Goal: Task Accomplishment & Management: Use online tool/utility

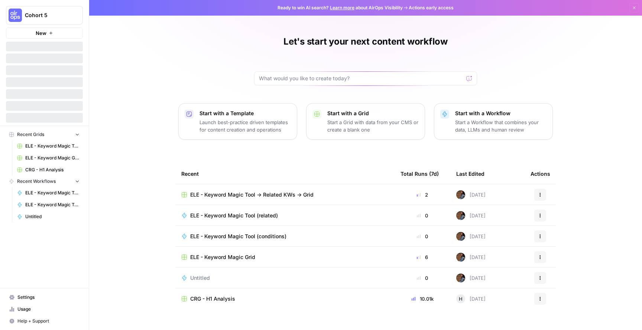
scroll to position [12, 0]
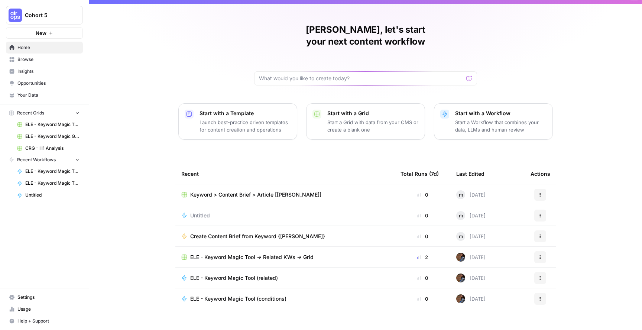
click at [349, 110] on p "Start with a Grid" at bounding box center [372, 113] width 91 height 7
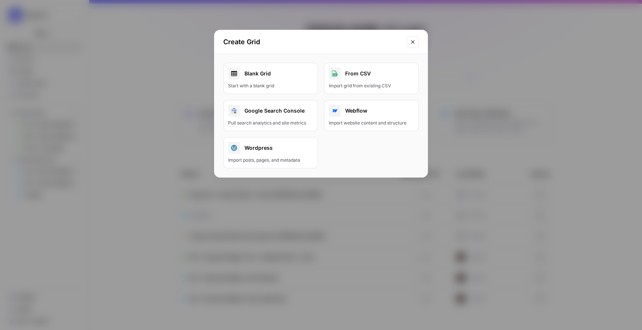
click at [263, 77] on div "Blank Grid" at bounding box center [270, 74] width 85 height 12
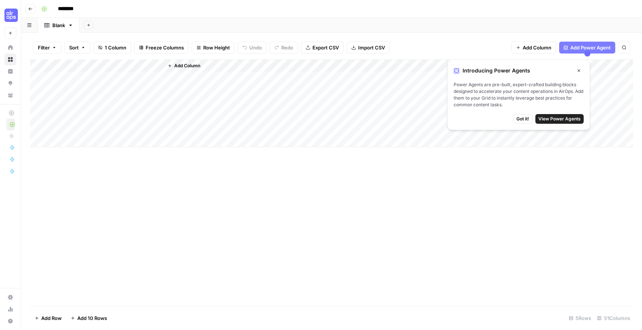
click at [187, 65] on span "Add Column" at bounding box center [187, 65] width 26 height 7
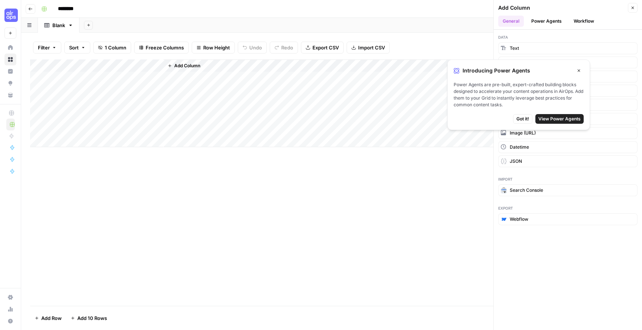
click at [563, 117] on span "View Power Agents" at bounding box center [559, 118] width 42 height 7
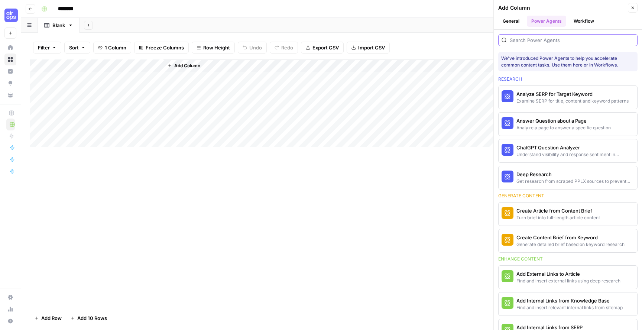
click at [548, 39] on input "search" at bounding box center [572, 39] width 124 height 7
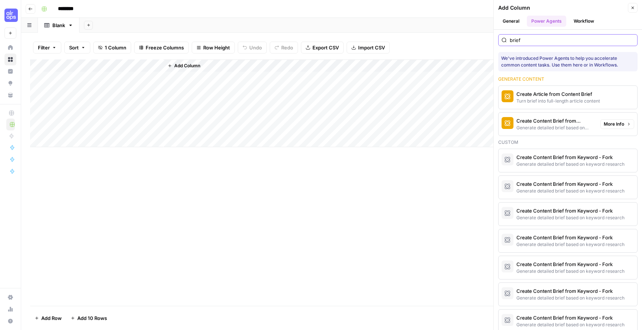
type input "brief"
drag, startPoint x: 583, startPoint y: 127, endPoint x: 561, endPoint y: 82, distance: 50.0
click at [619, 99] on span "More Info" at bounding box center [613, 97] width 20 height 7
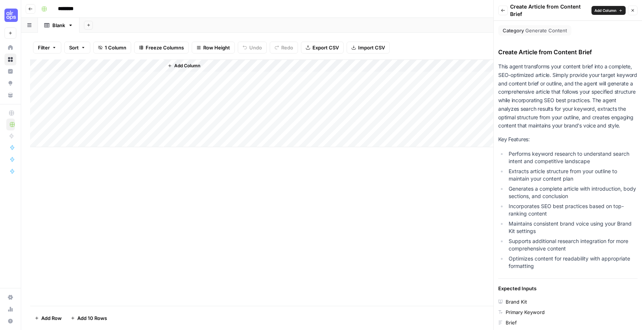
click at [527, 312] on div "Primary Keyword" at bounding box center [524, 311] width 39 height 7
click at [503, 322] on div "Brief" at bounding box center [567, 322] width 139 height 7
click at [499, 322] on icon at bounding box center [500, 322] width 4 height 4
click at [613, 9] on span "Add Column" at bounding box center [605, 10] width 22 height 6
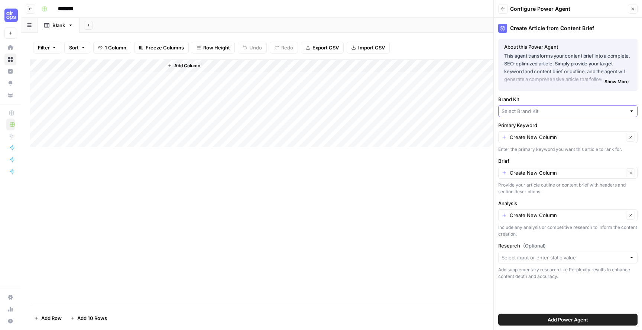
click at [551, 107] on input "Brand Kit" at bounding box center [563, 110] width 124 height 7
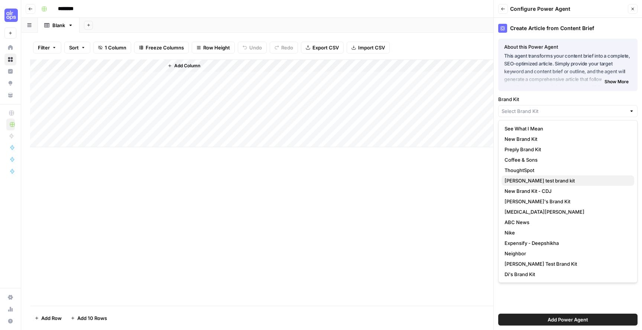
click at [586, 179] on span "[PERSON_NAME] test brand kit" at bounding box center [566, 180] width 124 height 7
type input "[PERSON_NAME] test brand kit"
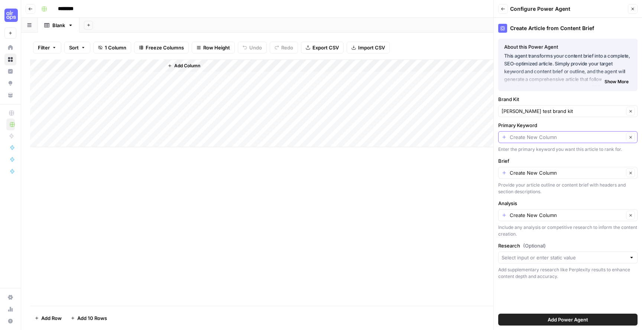
click at [572, 140] on input "Primary Keyword" at bounding box center [567, 136] width 114 height 7
type input "Create New Column"
click at [553, 202] on label "Analysis" at bounding box center [567, 202] width 139 height 7
click at [553, 211] on input "Create New Column" at bounding box center [567, 214] width 114 height 7
type input "Create New Column"
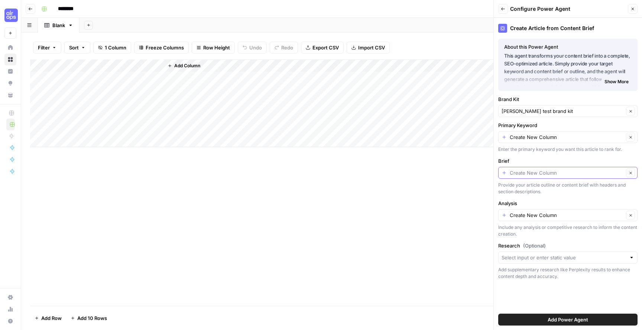
click at [547, 172] on input "Brief" at bounding box center [567, 172] width 114 height 7
type input "Create New Column"
click at [541, 141] on div "Create New Column Clear" at bounding box center [567, 137] width 139 height 12
type input "Create New Column"
click at [577, 124] on label "Primary Keyword" at bounding box center [567, 124] width 139 height 7
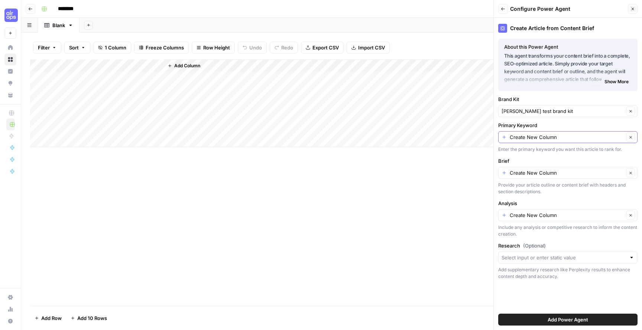
click at [577, 133] on input "Create New Column" at bounding box center [567, 136] width 114 height 7
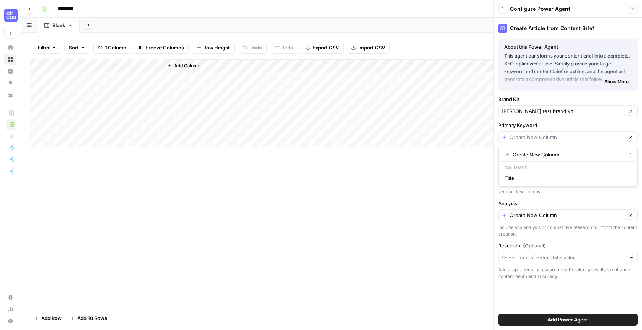
type input "Create New Column"
click at [547, 129] on div "Primary Keyword Create New Column Clear Enter the primary keyword you want this…" at bounding box center [567, 136] width 139 height 31
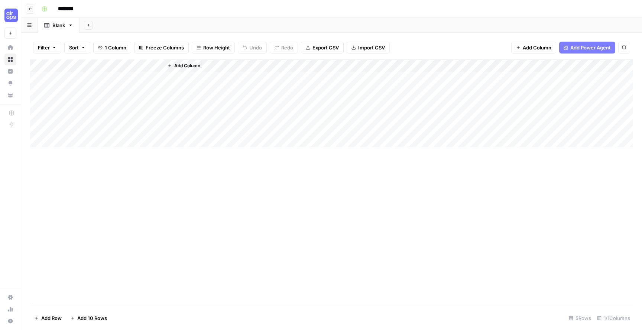
click at [573, 44] on span "Add Power Agent" at bounding box center [590, 47] width 40 height 7
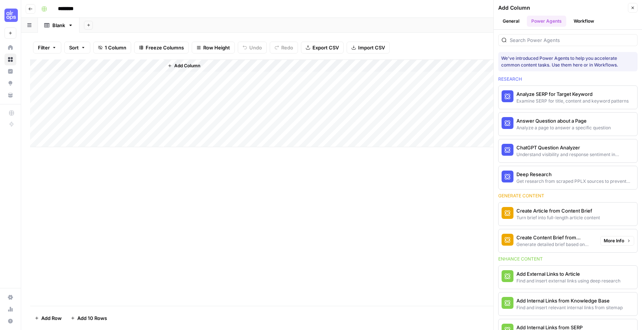
click at [555, 236] on div "Create Content Brief from Keyword" at bounding box center [555, 237] width 78 height 7
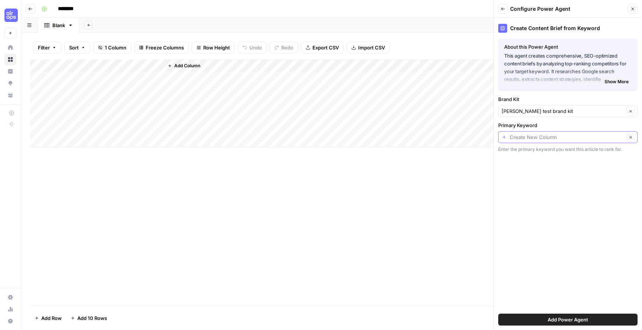
click at [540, 137] on input "Primary Keyword" at bounding box center [567, 136] width 114 height 7
type input "Create New Column"
click at [501, 10] on icon "button" at bounding box center [503, 9] width 4 height 4
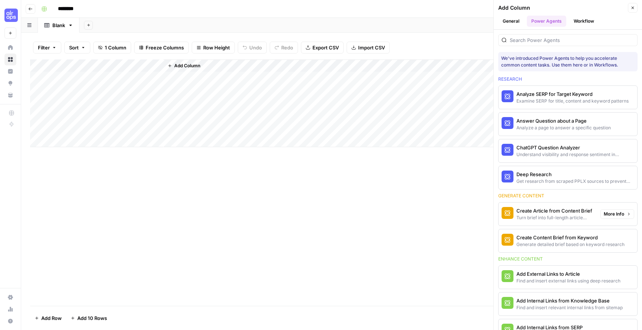
click at [622, 214] on span "More Info" at bounding box center [613, 214] width 20 height 7
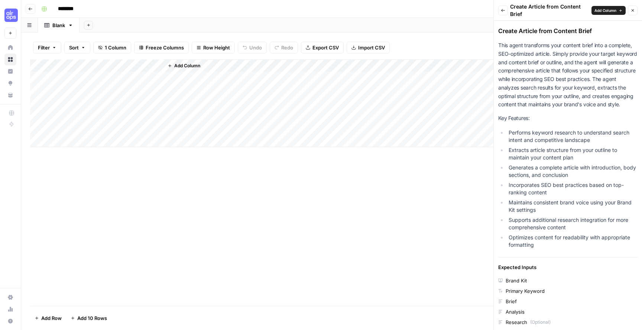
scroll to position [22, 0]
click at [502, 13] on button "Back" at bounding box center [503, 11] width 10 height 10
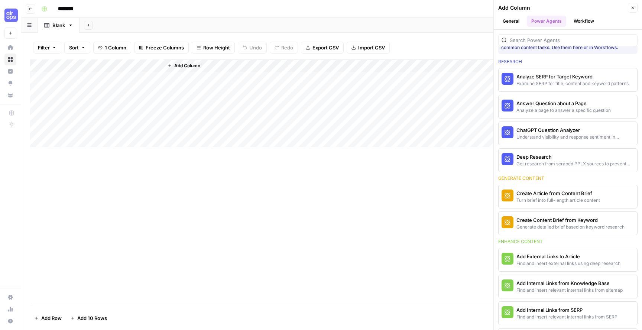
scroll to position [0, 0]
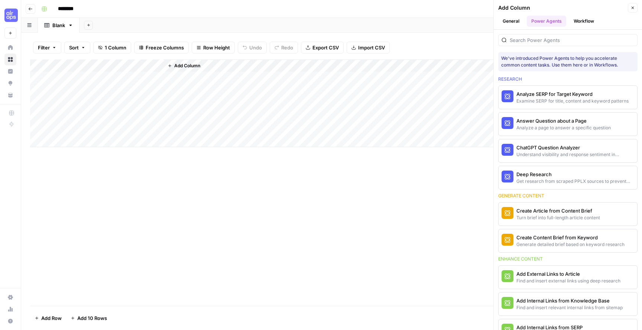
click at [517, 21] on button "General" at bounding box center [511, 21] width 26 height 11
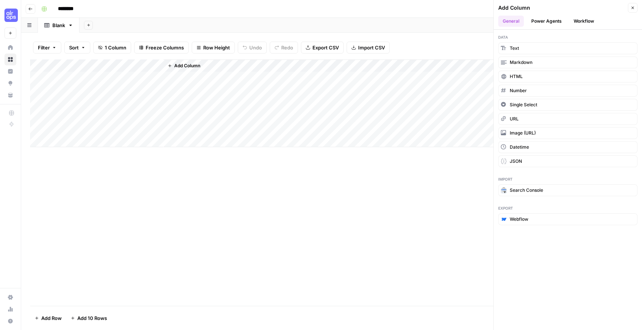
click at [116, 67] on div "Add Column" at bounding box center [331, 103] width 603 height 88
click at [100, 84] on input "Title" at bounding box center [100, 83] width 75 height 7
click at [180, 64] on span "Add Column" at bounding box center [187, 65] width 26 height 7
click at [186, 69] on button "Add Column" at bounding box center [184, 66] width 39 height 10
click at [181, 66] on span "Add Column" at bounding box center [187, 65] width 26 height 7
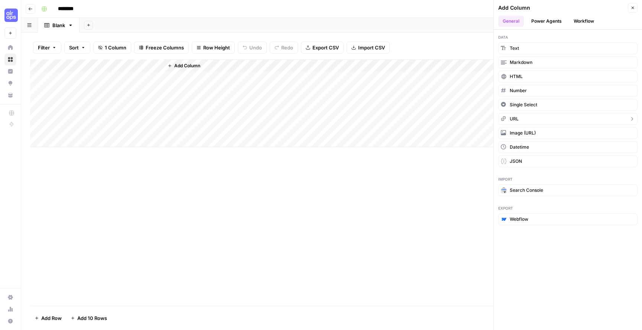
click at [537, 123] on button "URL" at bounding box center [567, 119] width 139 height 12
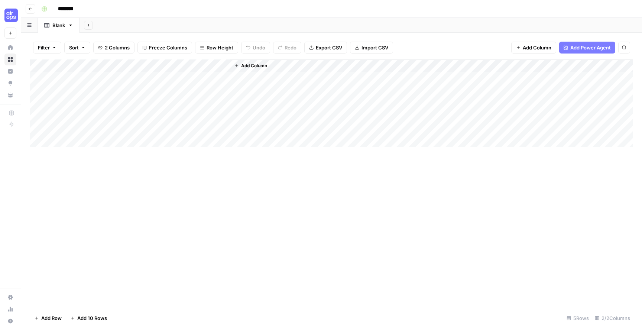
click at [191, 65] on div "Add Column" at bounding box center [331, 103] width 603 height 88
click at [193, 82] on input "New Column" at bounding box center [207, 83] width 75 height 7
click at [193, 81] on input "New ColuSoumn" at bounding box center [207, 83] width 75 height 7
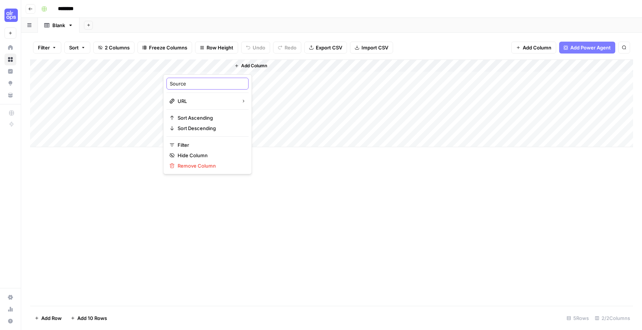
type input "Source 1"
click at [245, 67] on span "Add Column" at bounding box center [254, 65] width 26 height 7
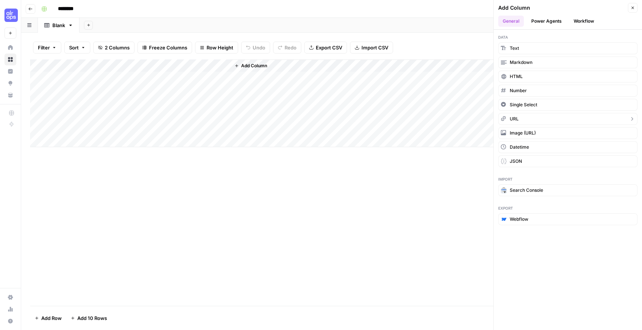
click at [527, 118] on button "URL" at bounding box center [567, 119] width 139 height 12
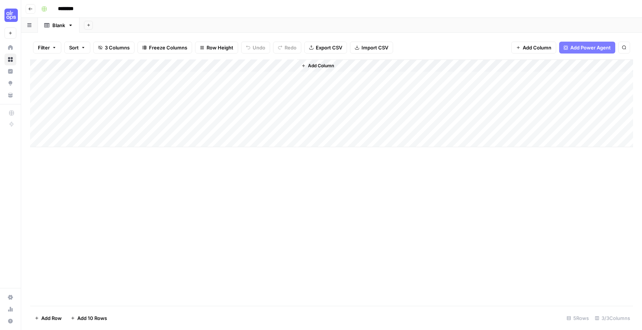
click at [264, 67] on div "Add Column" at bounding box center [331, 103] width 603 height 88
click at [263, 80] on input "New Column (1)" at bounding box center [274, 83] width 75 height 7
type input "Source 2"
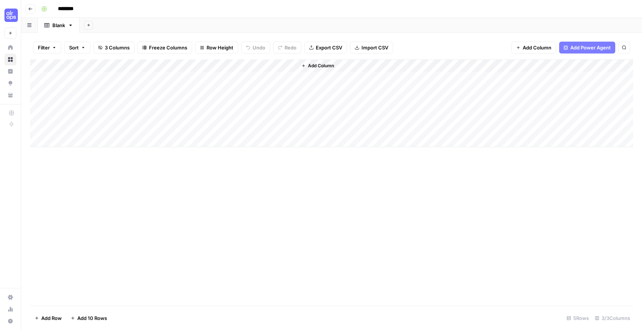
click at [310, 65] on span "Add Column" at bounding box center [321, 65] width 26 height 7
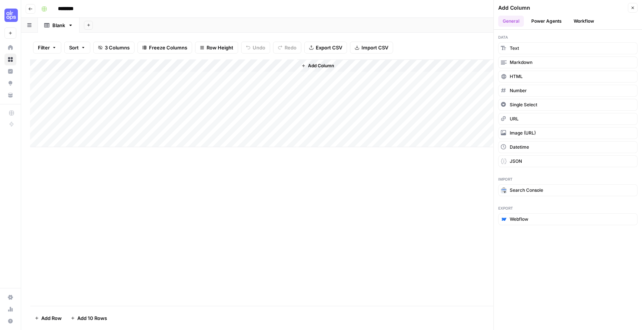
click at [251, 68] on div "Add Column" at bounding box center [331, 103] width 603 height 88
click at [256, 84] on input "New Column (1)" at bounding box center [274, 83] width 75 height 7
type input "Source 2"
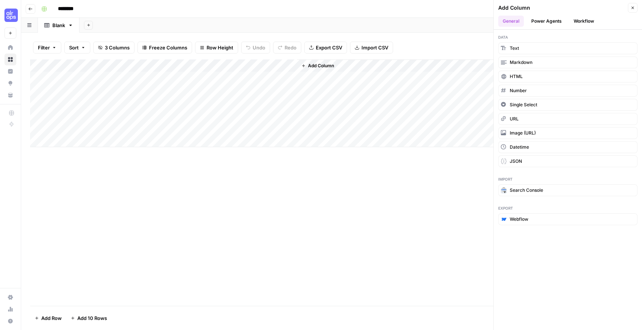
click at [187, 63] on div "Add Column" at bounding box center [331, 103] width 603 height 88
click at [187, 63] on div at bounding box center [196, 66] width 67 height 15
click at [188, 83] on input "New Column" at bounding box center [207, 83] width 75 height 7
click at [190, 82] on input "New Column" at bounding box center [207, 83] width 75 height 7
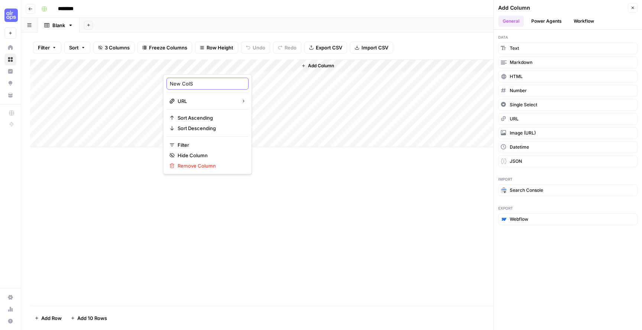
click at [191, 82] on input "New ColS" at bounding box center [207, 83] width 75 height 7
drag, startPoint x: 212, startPoint y: 84, endPoint x: 132, endPoint y: 84, distance: 79.8
click at [132, 84] on body "Cohort 5 New Home Browse Insights Opportunities Your Data Recent Grids New Grid…" at bounding box center [321, 165] width 642 height 330
drag, startPoint x: 206, startPoint y: 82, endPoint x: 170, endPoint y: 81, distance: 36.4
click at [170, 81] on input "New ColSS" at bounding box center [207, 83] width 75 height 7
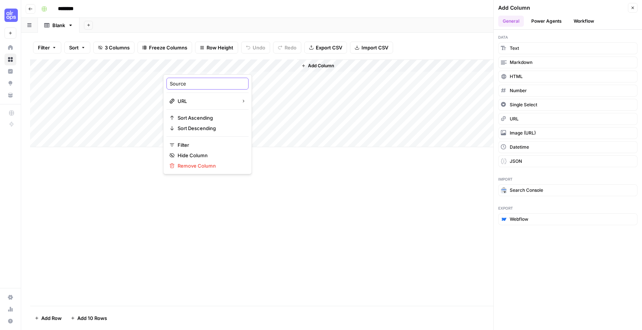
type input "Source 1"
click at [319, 63] on span "Add Column" at bounding box center [321, 65] width 26 height 7
click at [308, 65] on span "Add Column" at bounding box center [321, 65] width 26 height 7
click at [512, 120] on span "URL" at bounding box center [514, 118] width 9 height 7
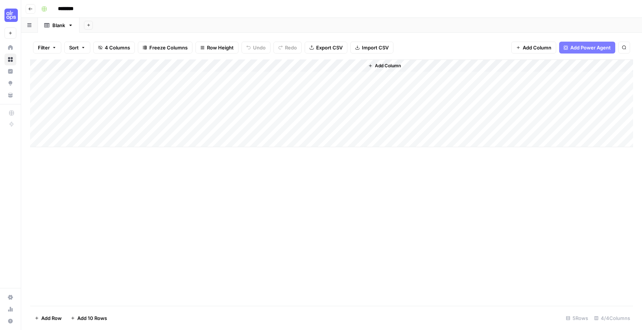
click at [371, 66] on icon "button" at bounding box center [370, 66] width 4 height 4
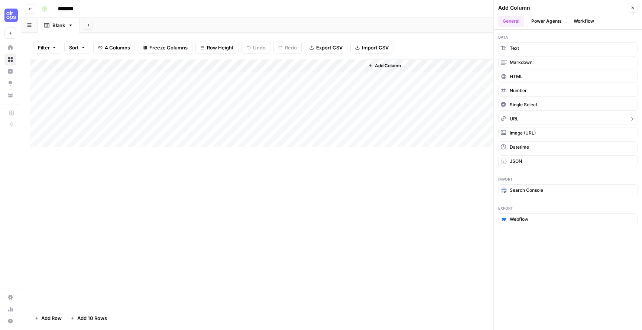
click at [515, 121] on span "URL" at bounding box center [514, 118] width 9 height 7
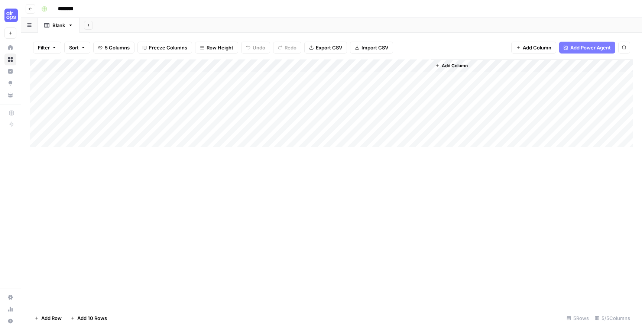
click at [450, 66] on span "Add Column" at bounding box center [455, 65] width 26 height 7
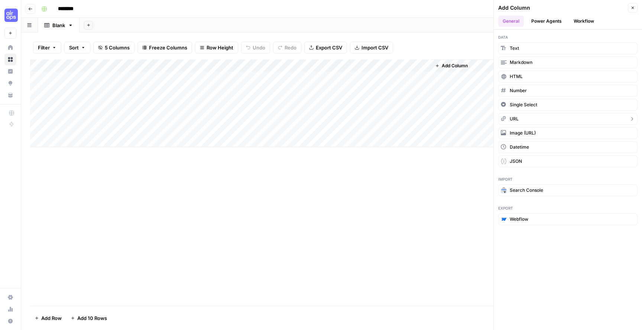
click at [518, 121] on span "URL" at bounding box center [514, 118] width 9 height 7
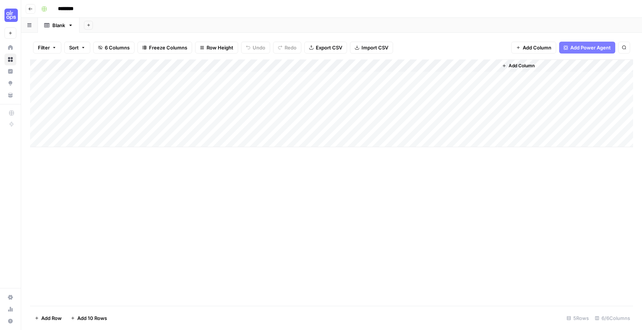
click at [508, 67] on button "Add Column" at bounding box center [518, 66] width 39 height 10
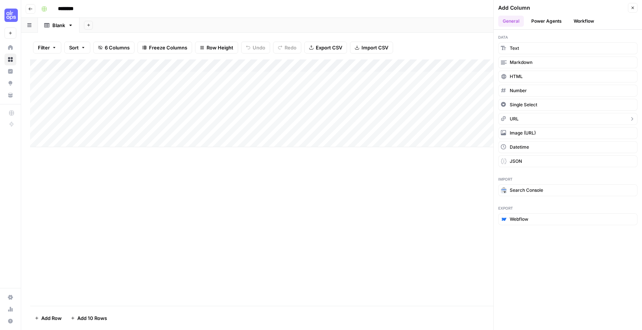
click at [515, 118] on span "URL" at bounding box center [514, 118] width 9 height 7
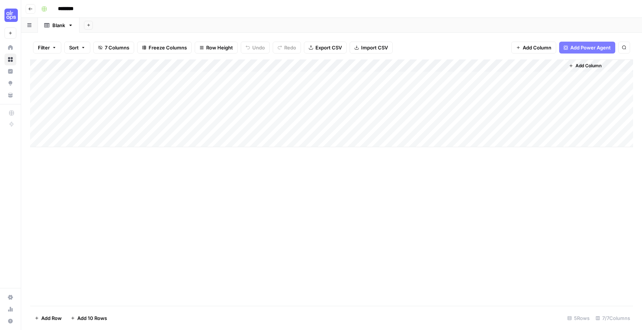
click at [308, 66] on div "Add Column" at bounding box center [331, 103] width 603 height 88
click at [317, 84] on input "New Column" at bounding box center [340, 83] width 75 height 7
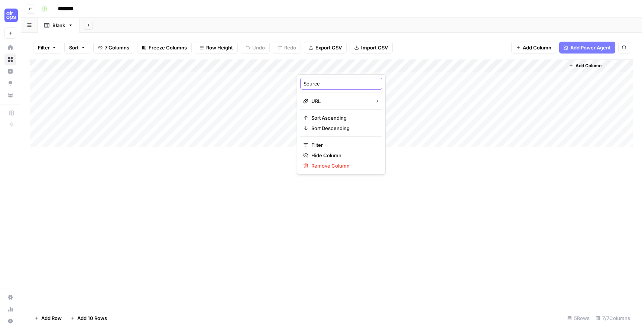
type input "Source 3"
click at [372, 66] on div "Add Column" at bounding box center [331, 103] width 603 height 88
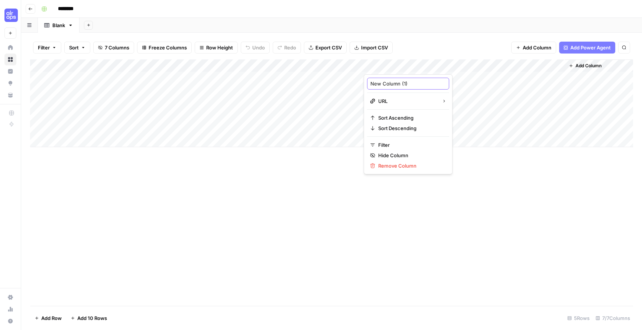
click at [382, 83] on input "New Column (1)" at bounding box center [407, 83] width 75 height 7
type input "Source 4"
click at [447, 63] on div "Add Column" at bounding box center [331, 103] width 603 height 88
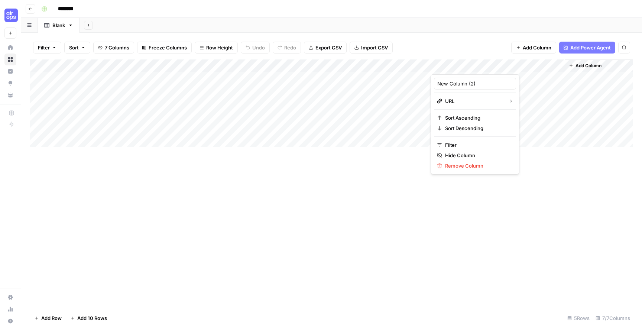
click at [447, 63] on div at bounding box center [463, 66] width 67 height 15
click at [447, 86] on input "New Column (2)" at bounding box center [474, 83] width 75 height 7
type input "Source 5"
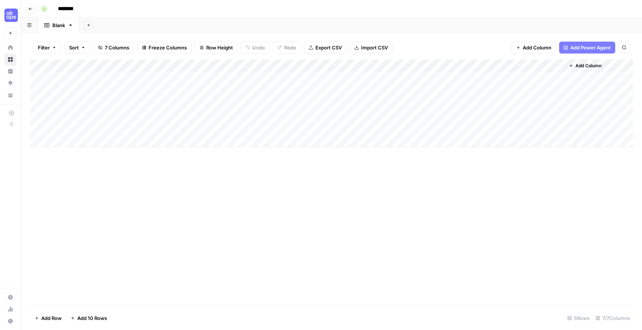
click at [511, 64] on div "Add Column" at bounding box center [331, 103] width 603 height 88
click at [511, 64] on div at bounding box center [530, 66] width 67 height 15
click at [520, 83] on input "New Column (3)" at bounding box center [541, 83] width 75 height 7
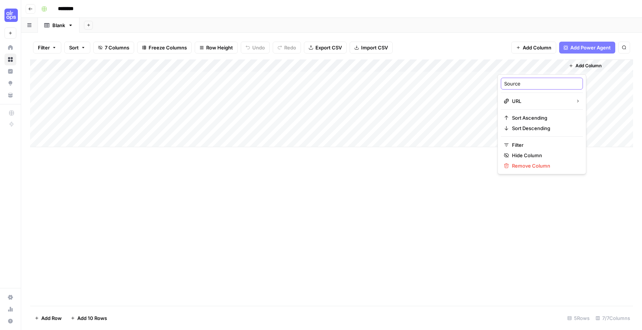
type input "Source 6"
click at [87, 77] on div "Add Column" at bounding box center [331, 103] width 603 height 88
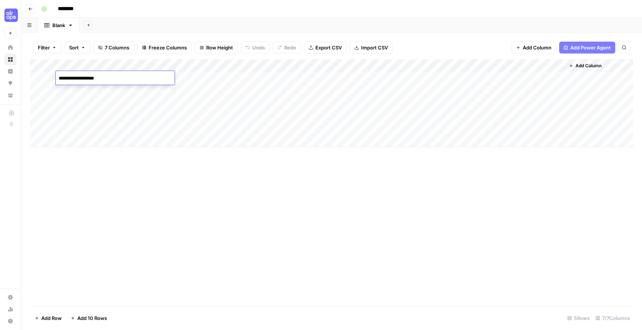
type textarea "**********"
click at [201, 78] on div "Add Column" at bounding box center [331, 103] width 603 height 88
click at [262, 80] on div "Add Column" at bounding box center [331, 103] width 603 height 88
click at [324, 78] on div "Add Column" at bounding box center [331, 103] width 603 height 88
click at [596, 66] on span "Add Column" at bounding box center [588, 65] width 26 height 7
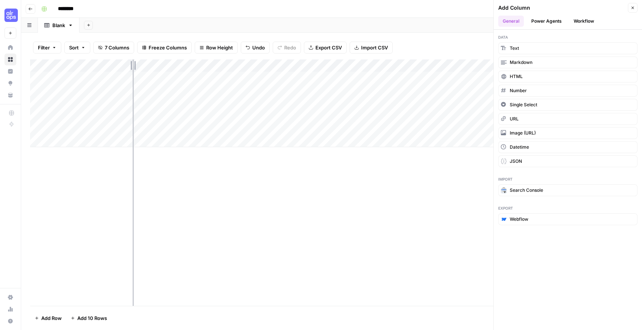
drag, startPoint x: 163, startPoint y: 64, endPoint x: 131, endPoint y: 63, distance: 31.2
click at [131, 63] on div "Add Column" at bounding box center [331, 103] width 603 height 88
click at [306, 202] on div "Add Column" at bounding box center [331, 182] width 603 height 246
click at [279, 192] on div "Add Column" at bounding box center [331, 182] width 603 height 246
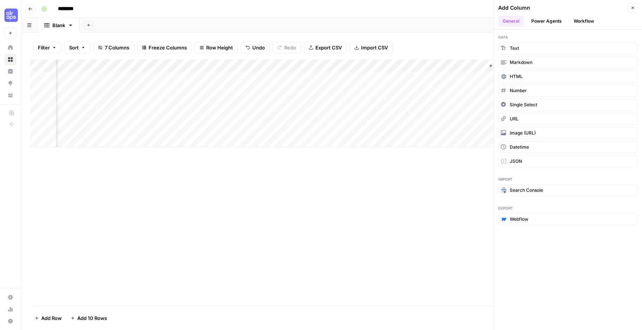
click at [551, 25] on button "Power Agents" at bounding box center [546, 21] width 39 height 11
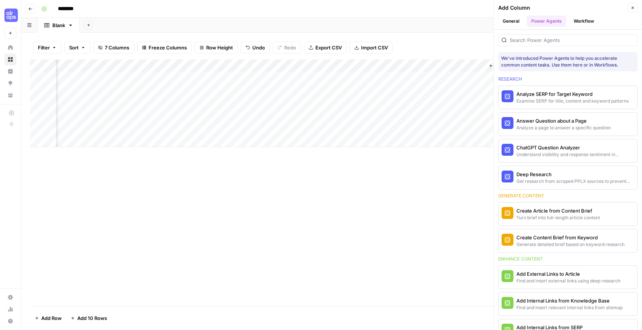
click at [585, 23] on button "Workflow" at bounding box center [583, 21] width 29 height 11
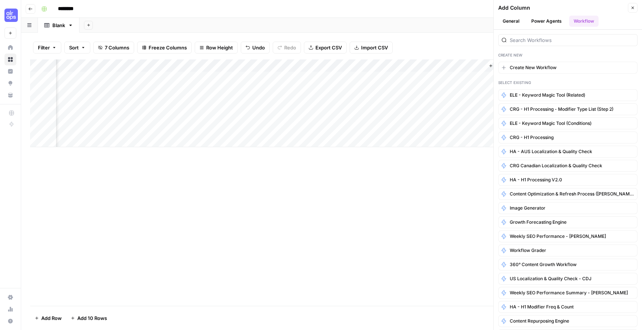
click at [538, 22] on button "Power Agents" at bounding box center [546, 21] width 39 height 11
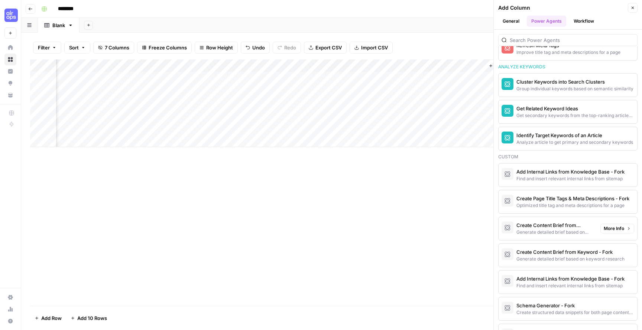
scroll to position [598, 0]
